Goal: Find specific page/section: Find specific page/section

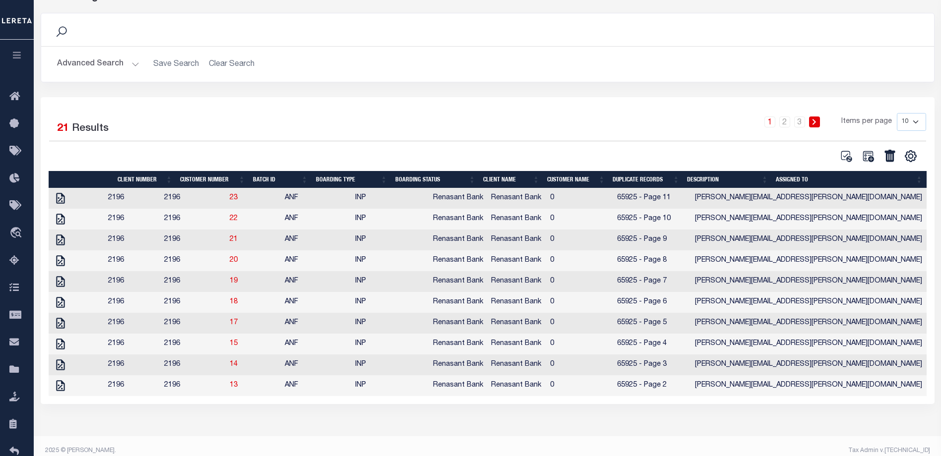
click at [9, 56] on button "button" at bounding box center [17, 57] width 34 height 34
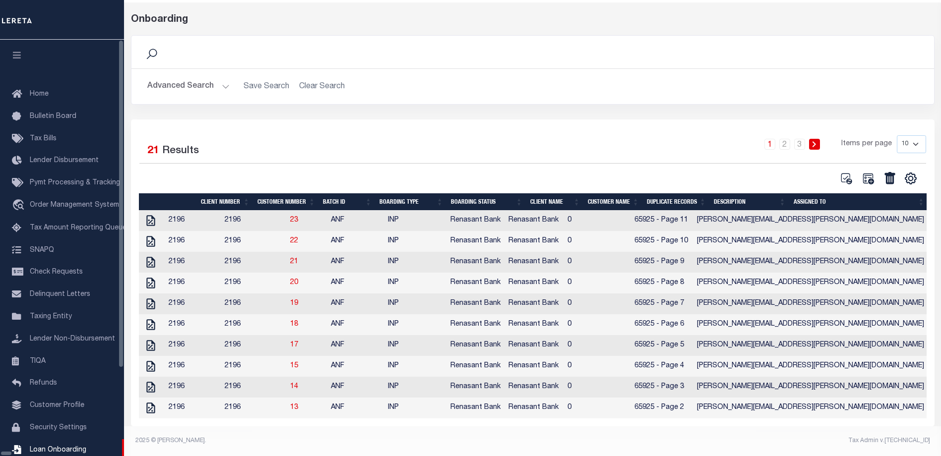
scroll to position [44, 0]
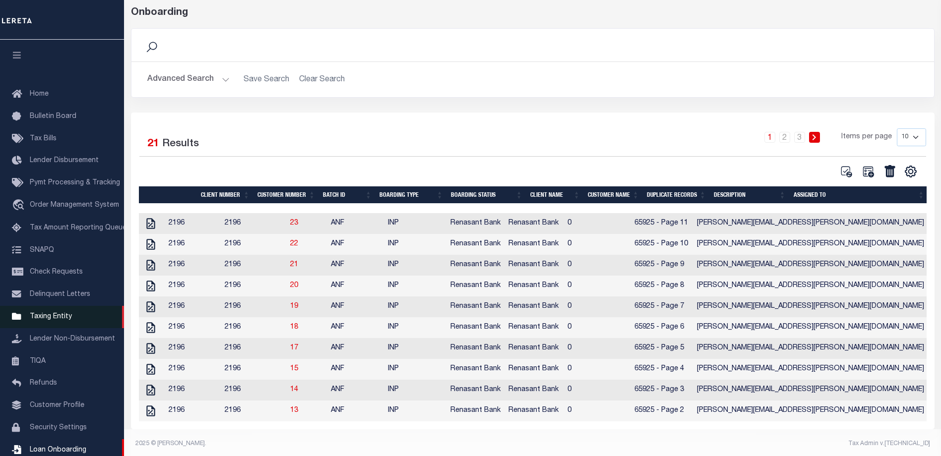
click at [54, 320] on span "Taxing Entity" at bounding box center [51, 316] width 42 height 7
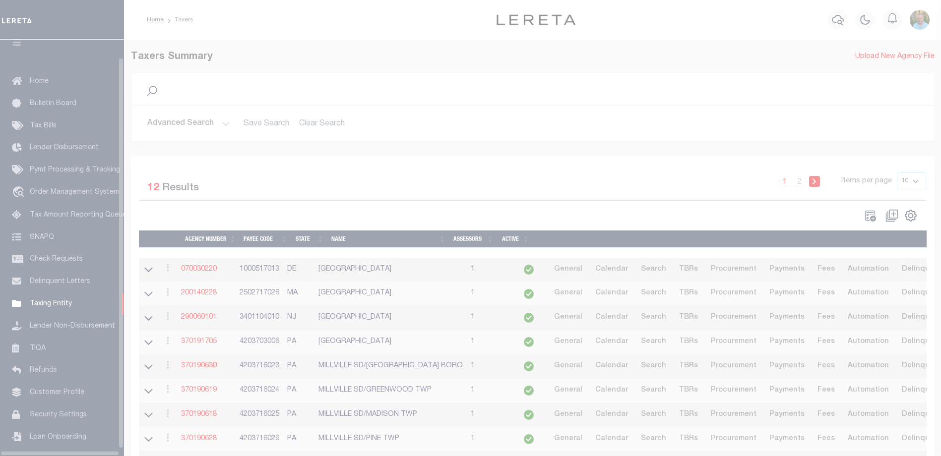
scroll to position [27, 0]
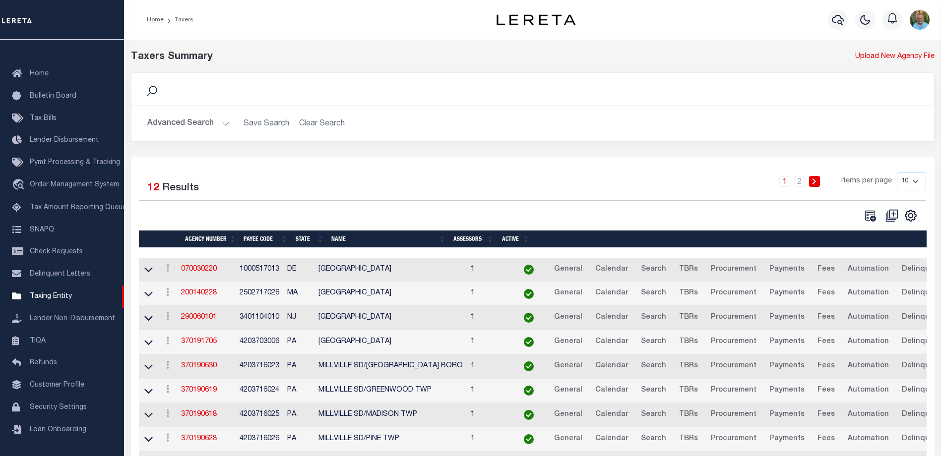
click at [193, 126] on button "Advanced Search" at bounding box center [188, 123] width 82 height 19
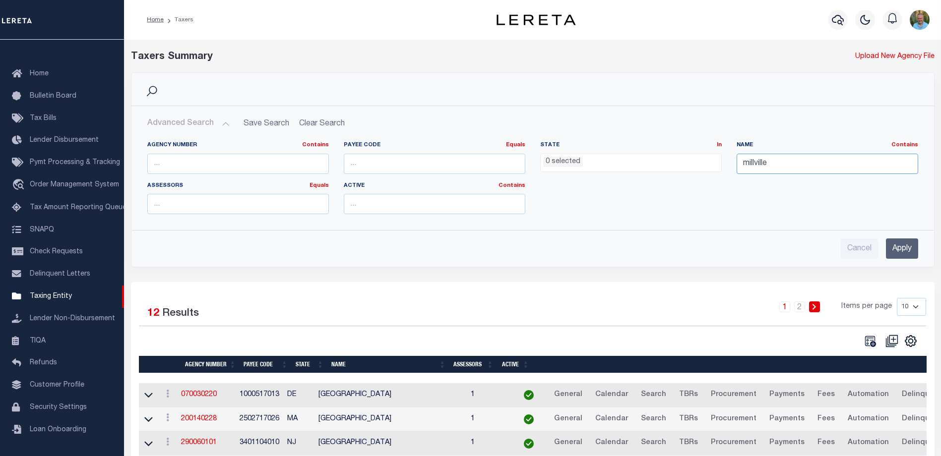
drag, startPoint x: 814, startPoint y: 163, endPoint x: 727, endPoint y: 165, distance: 87.8
click at [727, 165] on div "Agency Number Contains Contains Is Payee Code Equals Equals Is Not Equal To Is …" at bounding box center [533, 181] width 786 height 81
click at [605, 165] on ul "0 selected" at bounding box center [631, 160] width 181 height 13
click at [769, 158] on input "text" at bounding box center [828, 164] width 182 height 20
type input "baltimore"
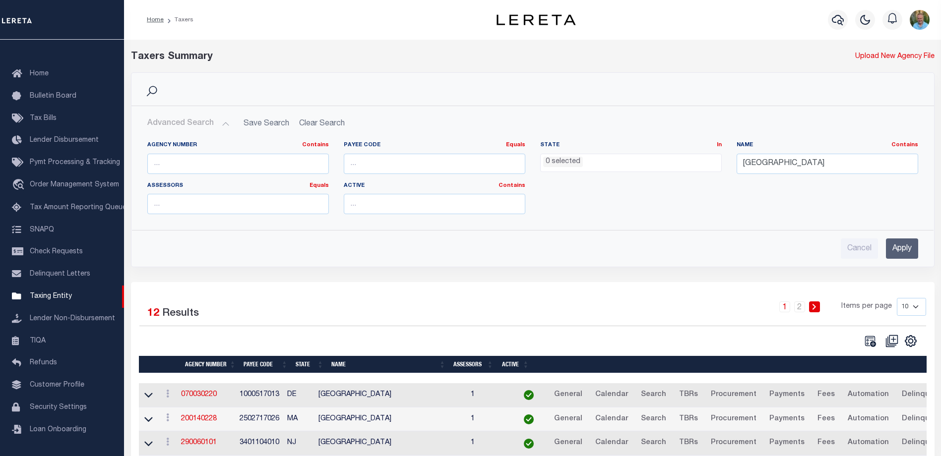
click at [906, 252] on input "Apply" at bounding box center [902, 249] width 32 height 20
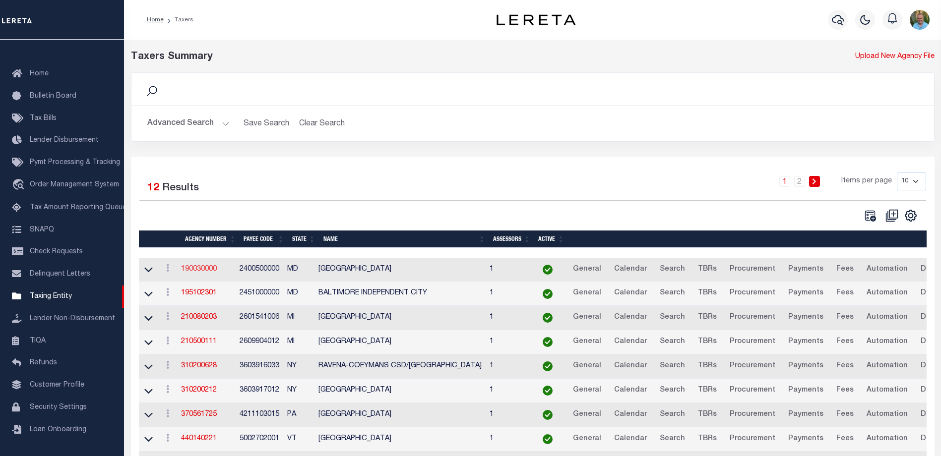
click at [195, 270] on link "190030000" at bounding box center [199, 269] width 36 height 7
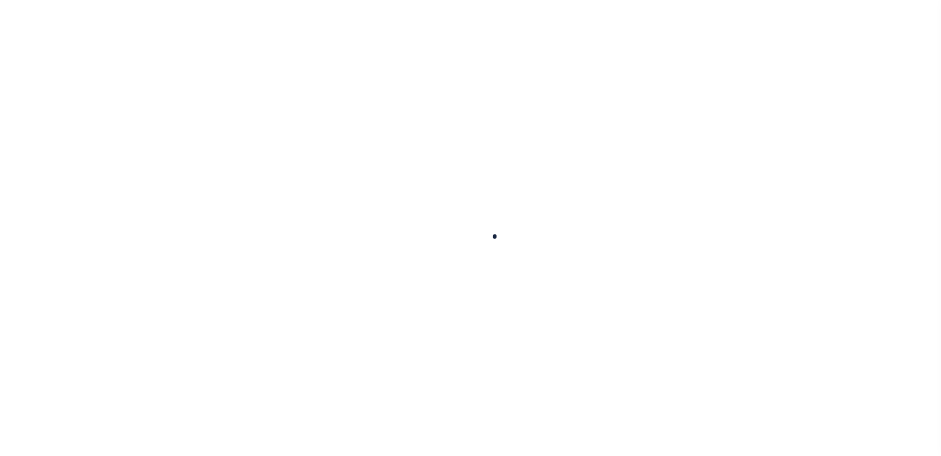
select select
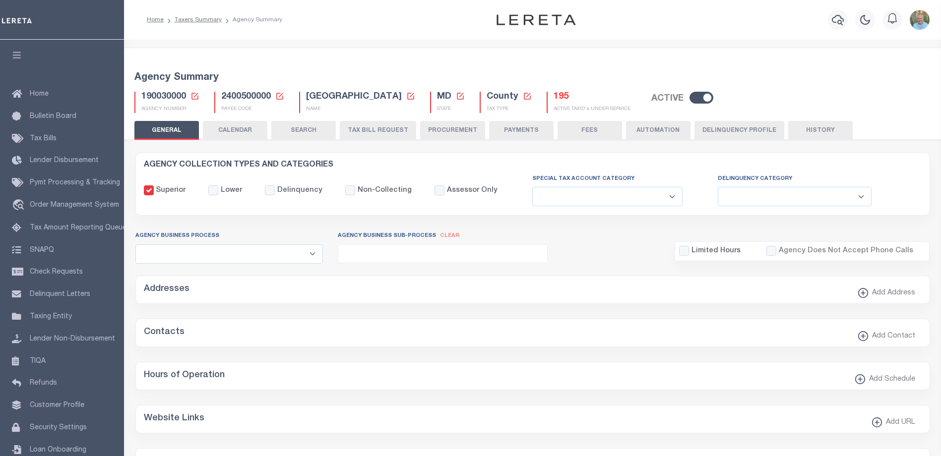
checkbox input "false"
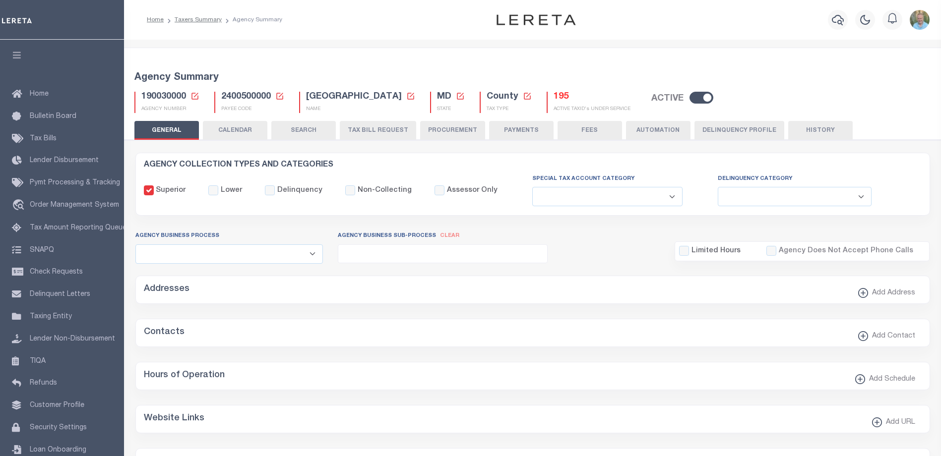
type input "2400500000"
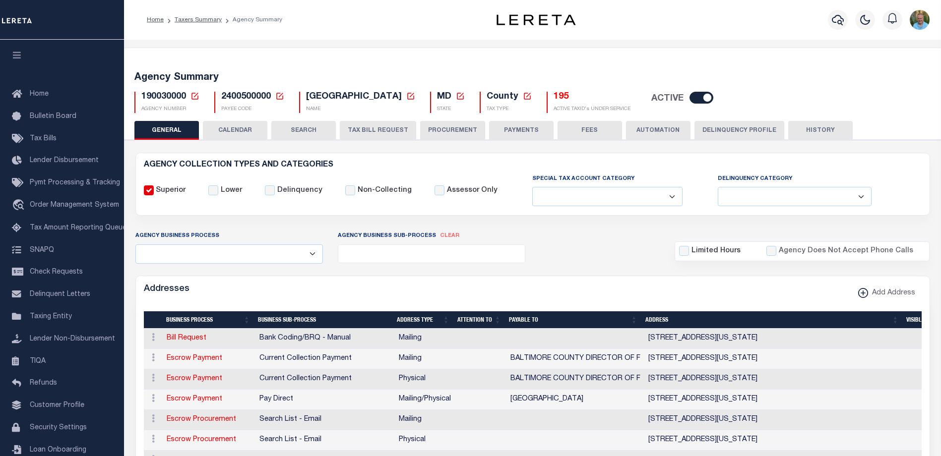
click at [240, 135] on button "CALENDAR" at bounding box center [235, 130] width 64 height 19
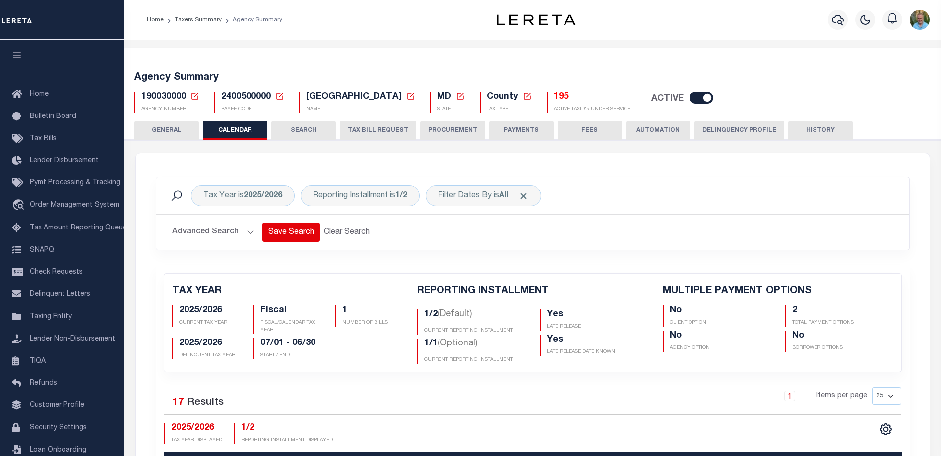
checkbox input "false"
type input "2"
click at [206, 19] on link "Taxers Summary" at bounding box center [198, 20] width 47 height 6
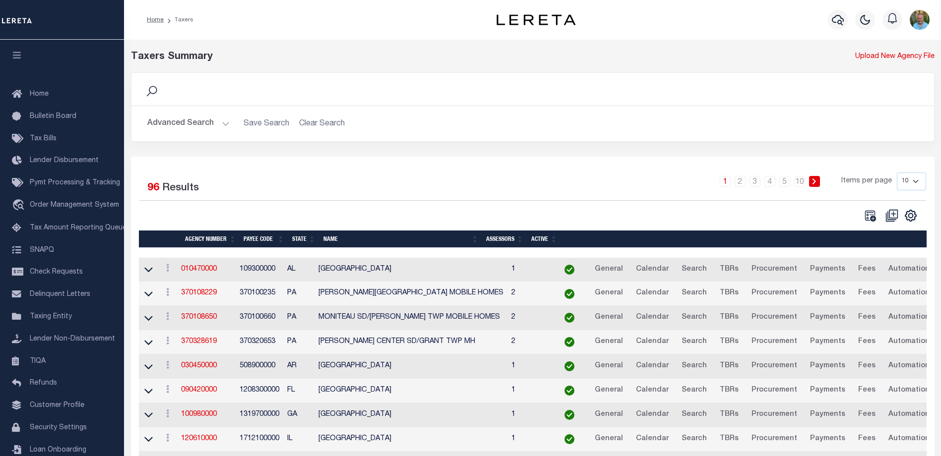
click at [184, 127] on button "Advanced Search" at bounding box center [188, 123] width 82 height 19
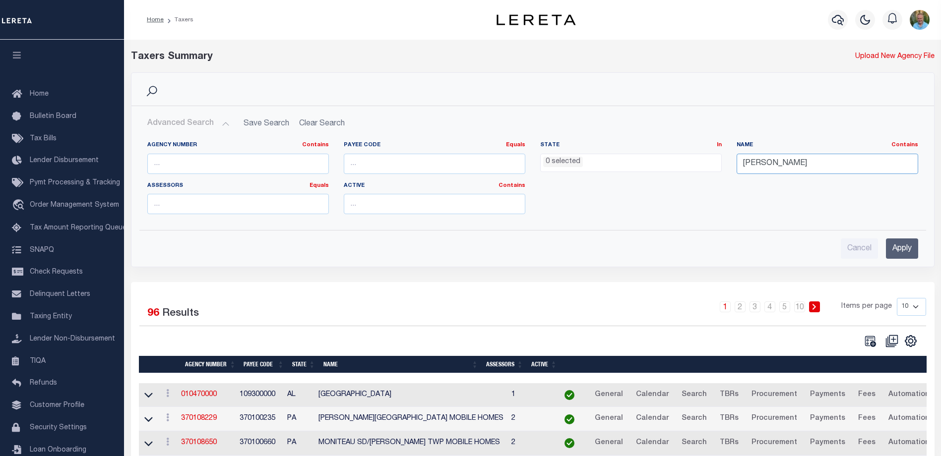
drag, startPoint x: 778, startPoint y: 162, endPoint x: 714, endPoint y: 161, distance: 64.5
click at [714, 161] on div "Agency Number Contains Contains Is Payee Code Equals Equals Is Not Equal To Is …" at bounding box center [533, 181] width 786 height 81
click at [705, 166] on ul "0 selected" at bounding box center [631, 160] width 181 height 13
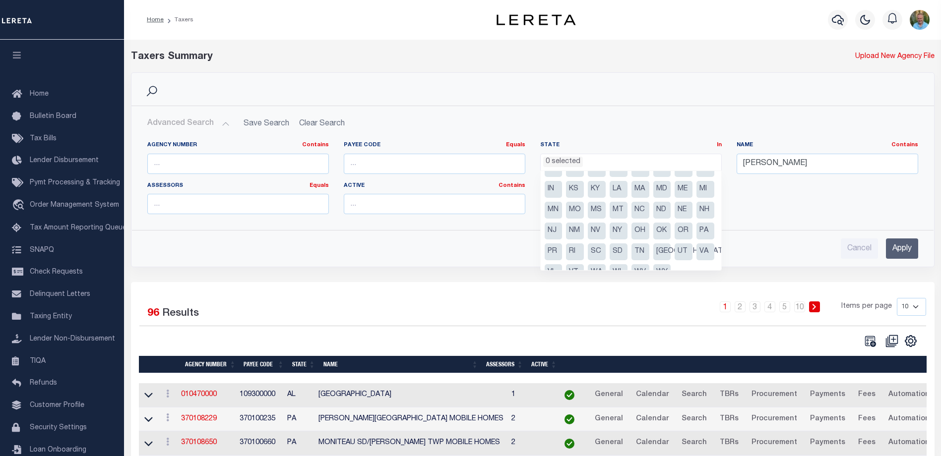
scroll to position [50, 0]
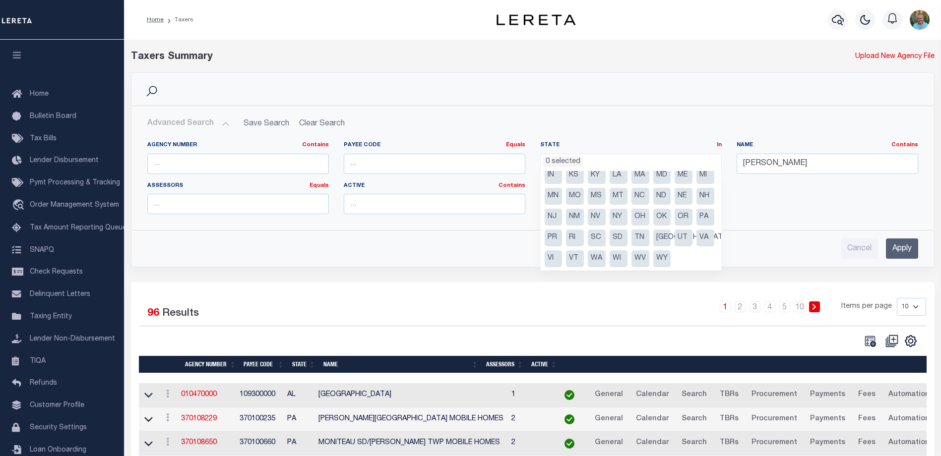
click at [610, 226] on li "NY" at bounding box center [619, 217] width 18 height 17
select select "NY"
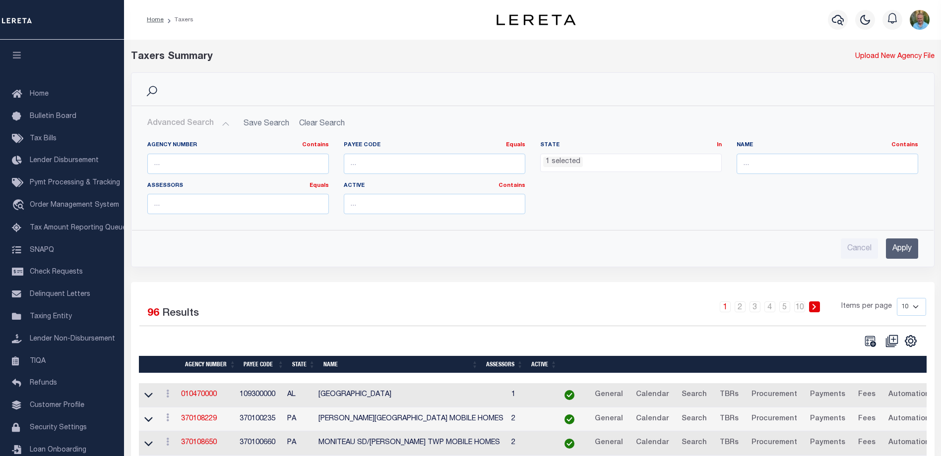
click at [898, 244] on input "Apply" at bounding box center [902, 249] width 32 height 20
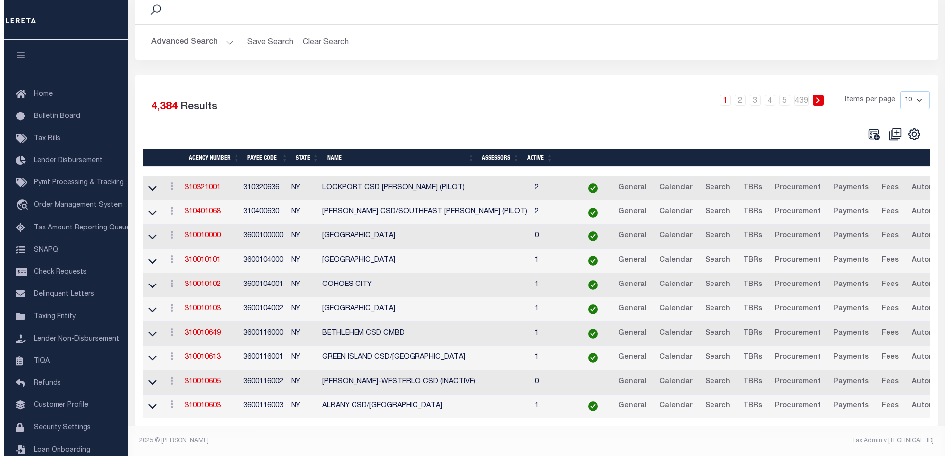
scroll to position [0, 0]
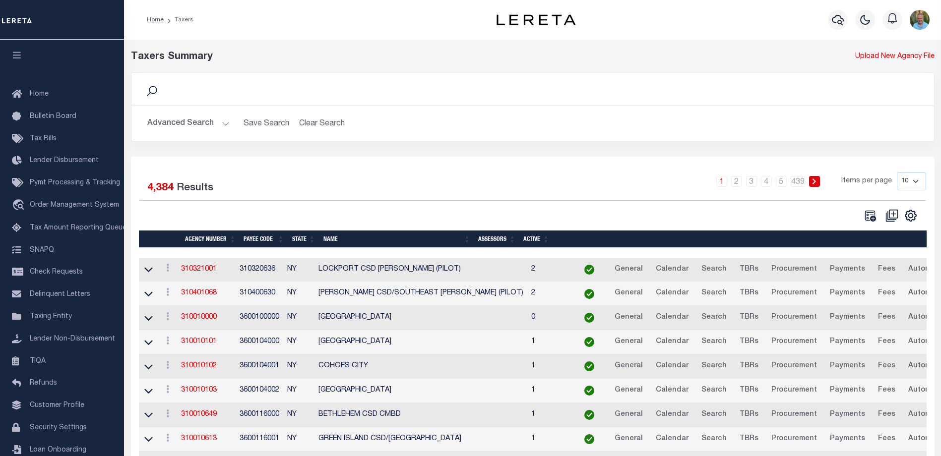
click at [191, 128] on button "Advanced Search" at bounding box center [188, 123] width 82 height 19
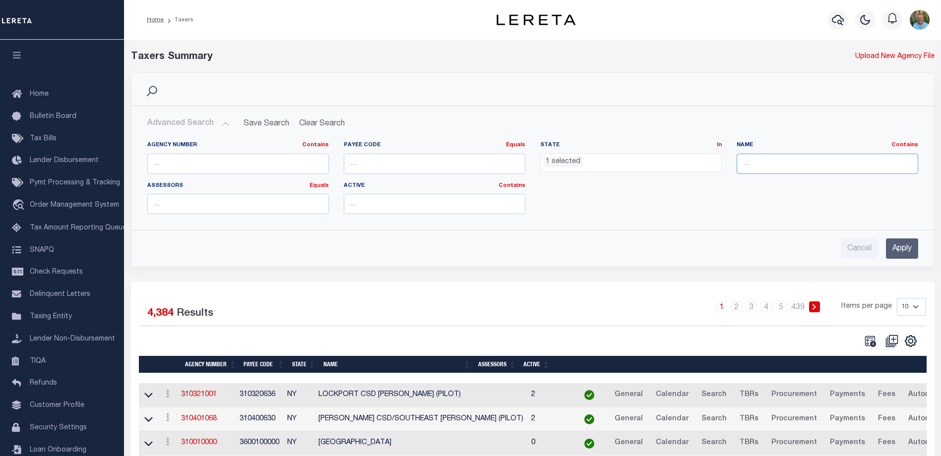
click at [809, 161] on input "text" at bounding box center [828, 164] width 182 height 20
type input "bronyx"
click at [895, 247] on input "Apply" at bounding box center [902, 249] width 32 height 20
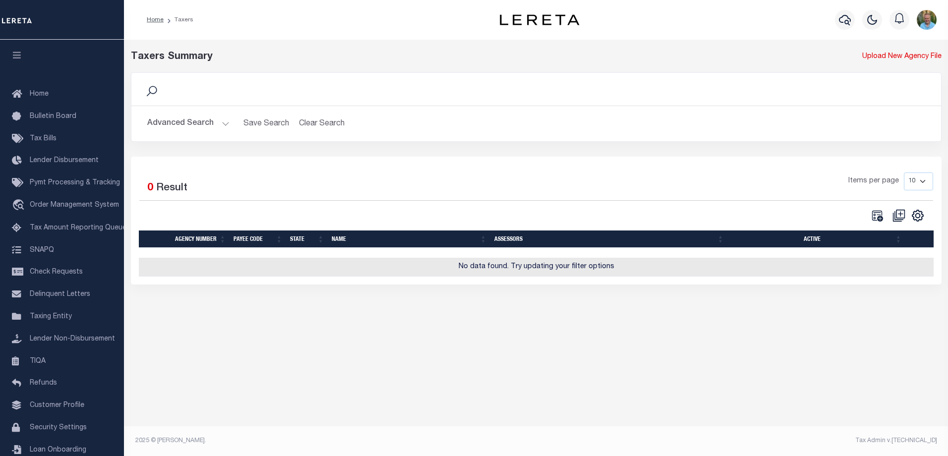
click at [191, 129] on button "Advanced Search" at bounding box center [188, 123] width 82 height 19
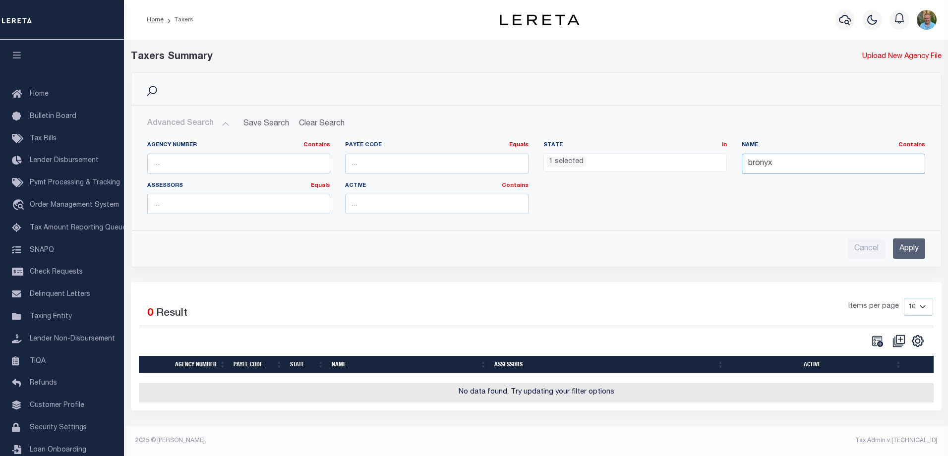
drag, startPoint x: 804, startPoint y: 170, endPoint x: 720, endPoint y: 172, distance: 84.3
click at [720, 172] on div "Agency Number Contains Contains Is Payee Code Equals Equals Is Not Equal To Is …" at bounding box center [536, 181] width 793 height 81
drag, startPoint x: 188, startPoint y: 159, endPoint x: 193, endPoint y: 159, distance: 5.5
click at [189, 159] on input "text" at bounding box center [239, 164] width 184 height 20
type input "310240101"
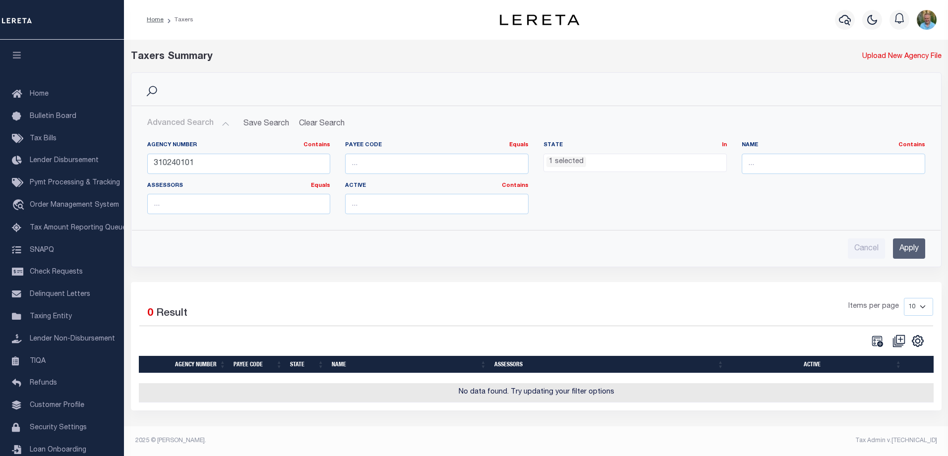
click at [913, 247] on input "Apply" at bounding box center [909, 249] width 32 height 20
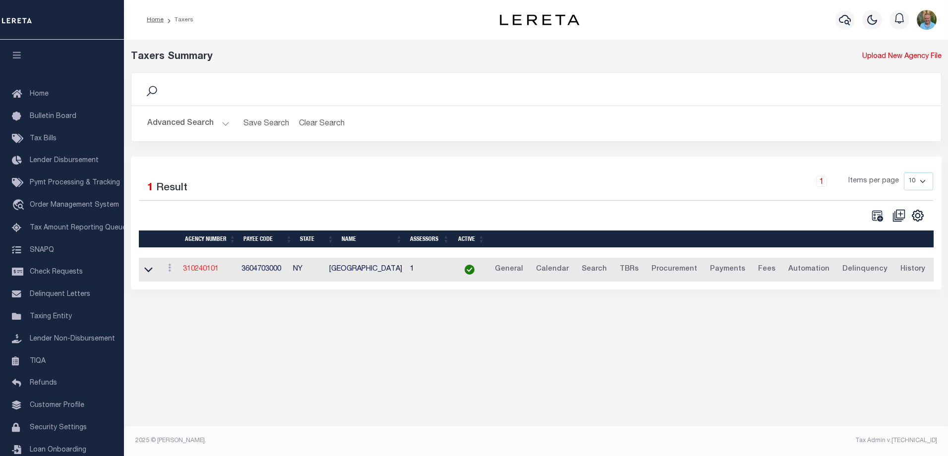
click at [202, 271] on link "310240101" at bounding box center [201, 269] width 36 height 7
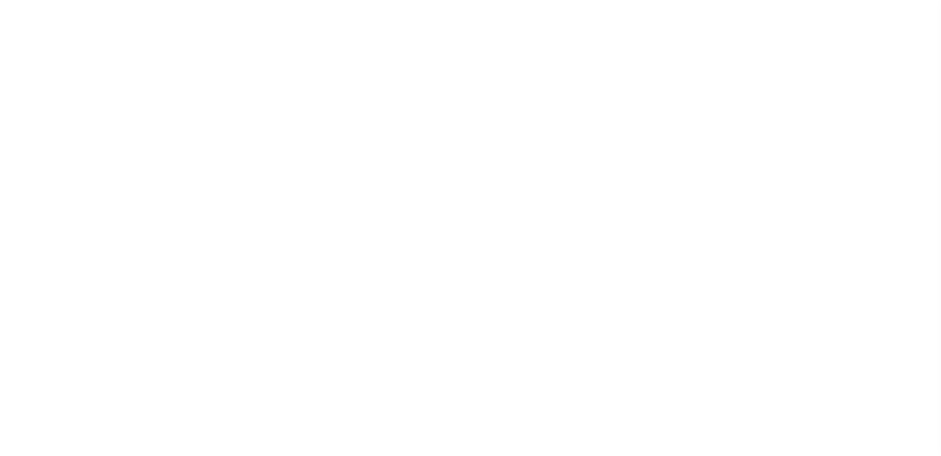
select select
click at [231, 126] on button "CALENDAR" at bounding box center [235, 130] width 64 height 19
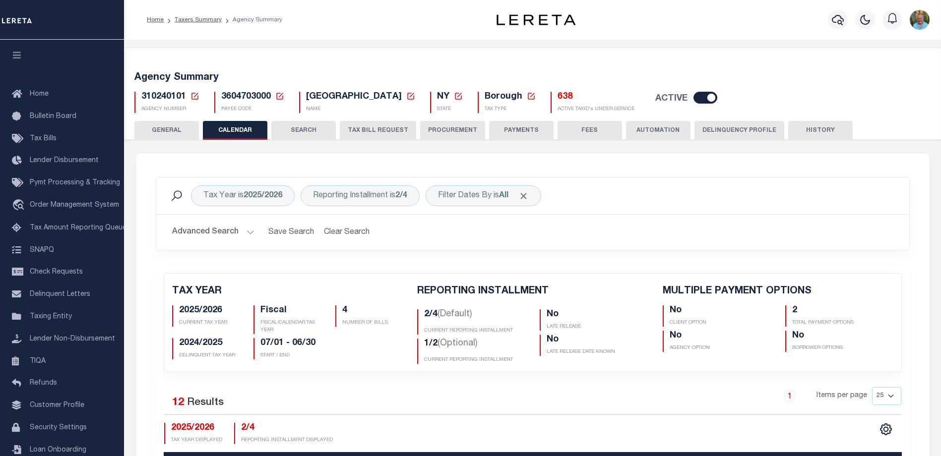
checkbox input "false"
type input "2"
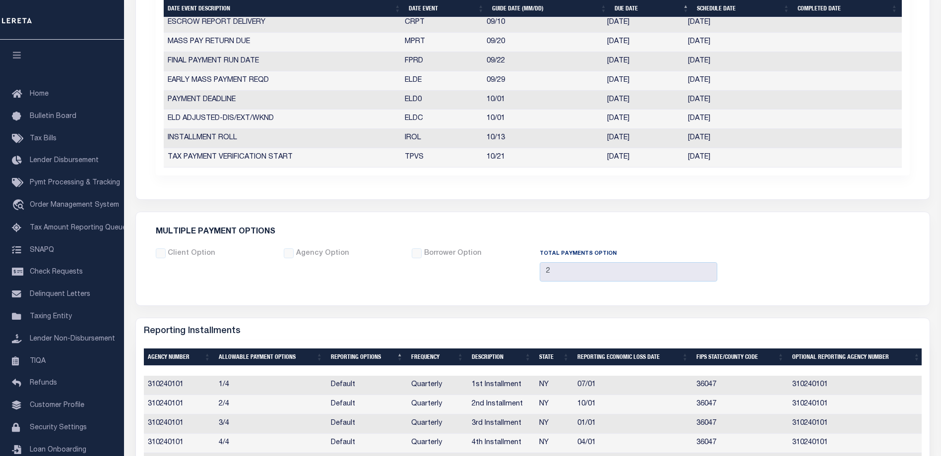
scroll to position [606, 0]
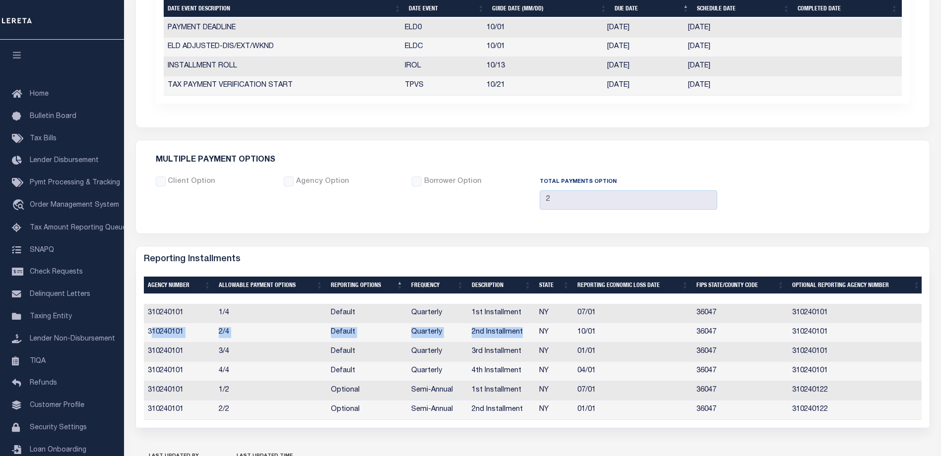
drag, startPoint x: 160, startPoint y: 332, endPoint x: 528, endPoint y: 331, distance: 368.0
click at [528, 331] on tr "310240101 2/4 Default Quarterly 2nd Installment NY 10/01 36047 310240101" at bounding box center [534, 332] width 780 height 19
click at [183, 312] on td "310240101" at bounding box center [179, 313] width 71 height 19
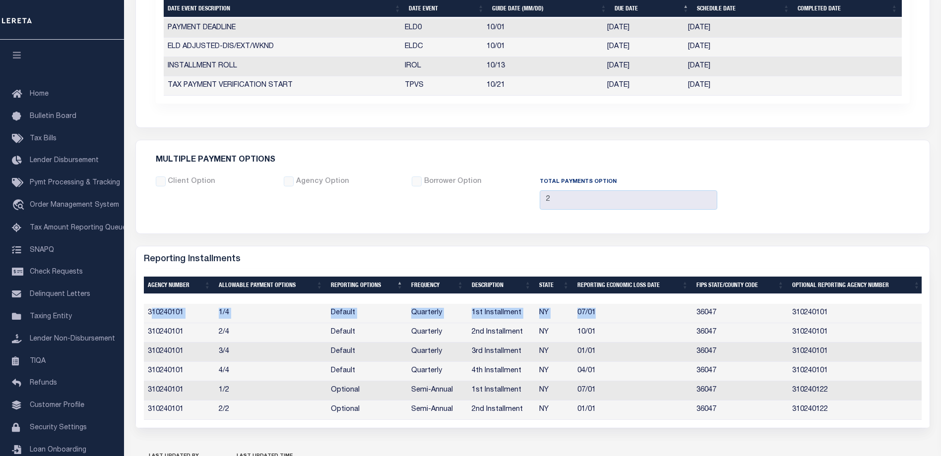
drag, startPoint x: 152, startPoint y: 313, endPoint x: 605, endPoint y: 314, distance: 452.3
click at [605, 314] on tr "310240101 1/4 Default Quarterly 1st Installment NY 07/01 36047 310240101" at bounding box center [534, 313] width 780 height 19
click at [507, 315] on td "1st Installment" at bounding box center [501, 313] width 67 height 19
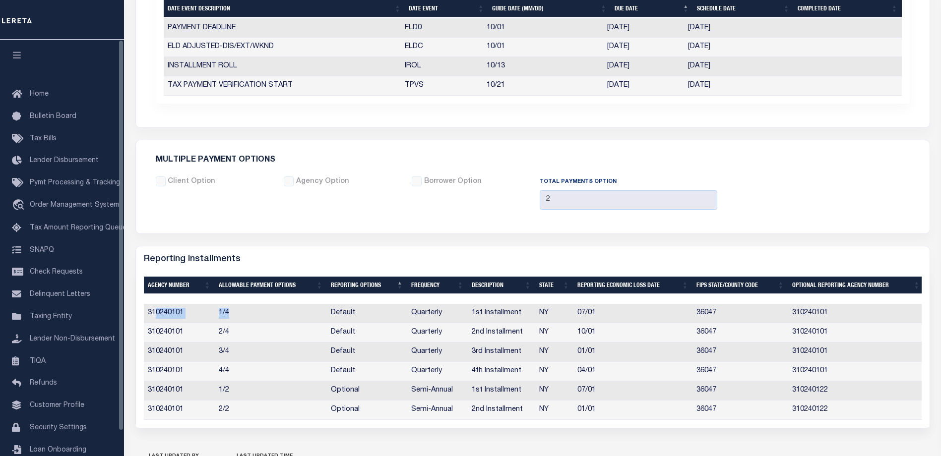
drag, startPoint x: 222, startPoint y: 313, endPoint x: 298, endPoint y: 313, distance: 76.4
click at [297, 313] on tr "310240101 1/4 Default Quarterly 1st Installment NY 07/01 36047 310240101" at bounding box center [534, 313] width 780 height 19
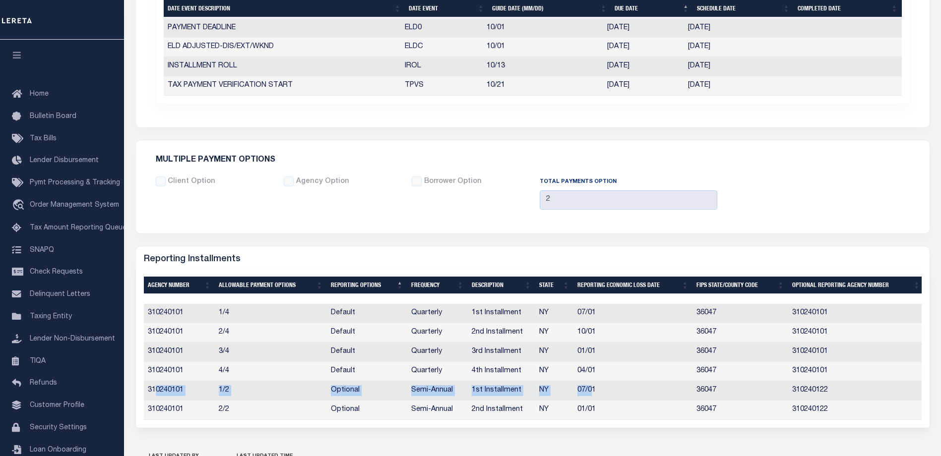
drag, startPoint x: 154, startPoint y: 394, endPoint x: 593, endPoint y: 389, distance: 439.0
click at [593, 389] on tr "310240101 1/2 Optional Semi-Annual 1st Installment [GEOGRAPHIC_DATA] 07/01 3604…" at bounding box center [534, 390] width 780 height 19
